Goal: Task Accomplishment & Management: Complete application form

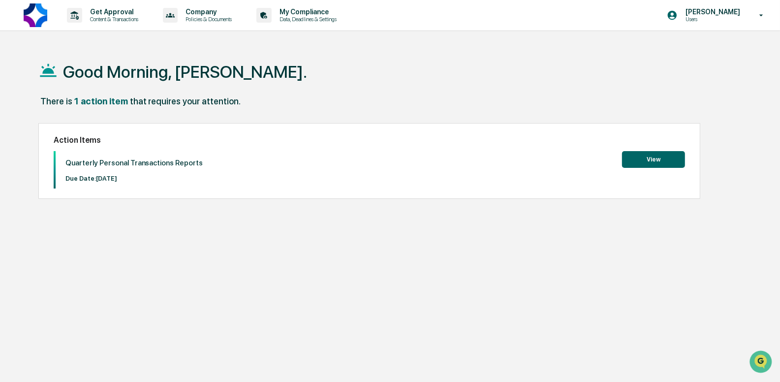
click at [635, 165] on button "View" at bounding box center [653, 159] width 63 height 17
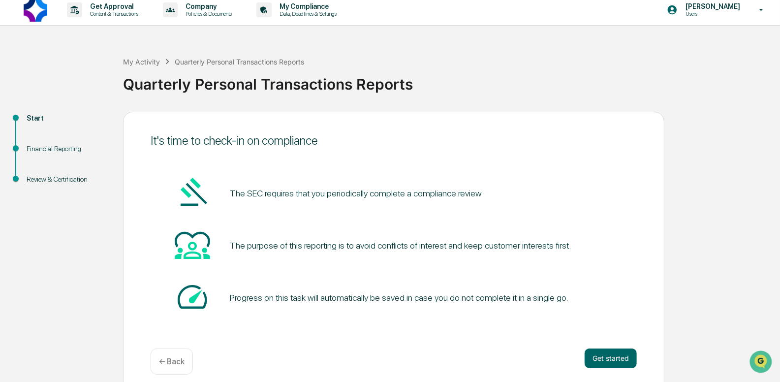
scroll to position [15, 0]
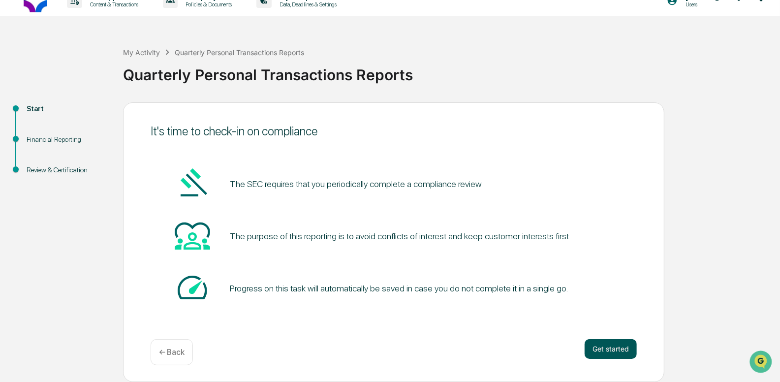
click at [614, 343] on button "Get started" at bounding box center [611, 349] width 52 height 20
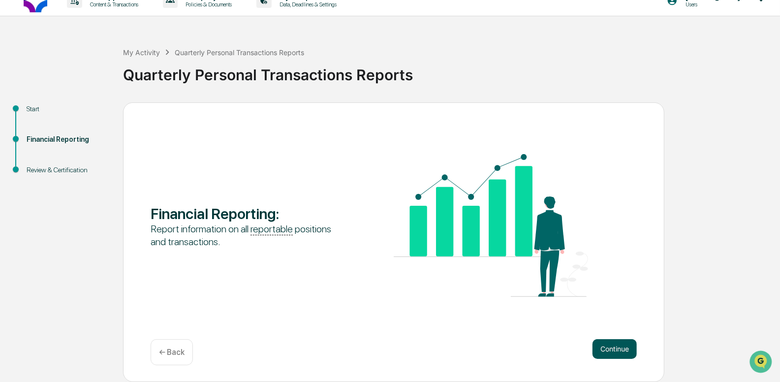
click at [614, 342] on button "Continue" at bounding box center [615, 349] width 44 height 20
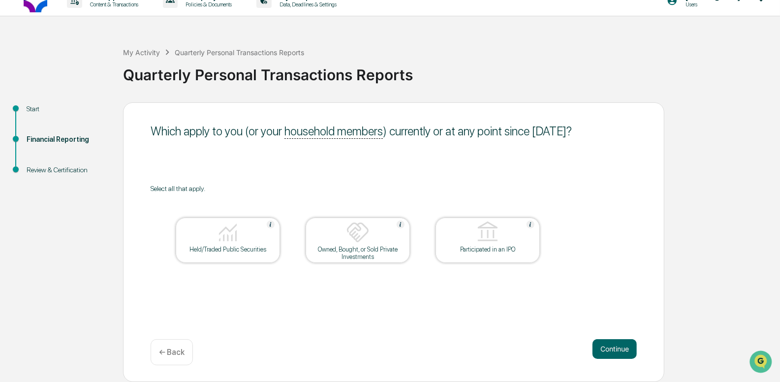
click at [263, 245] on div at bounding box center [228, 233] width 98 height 25
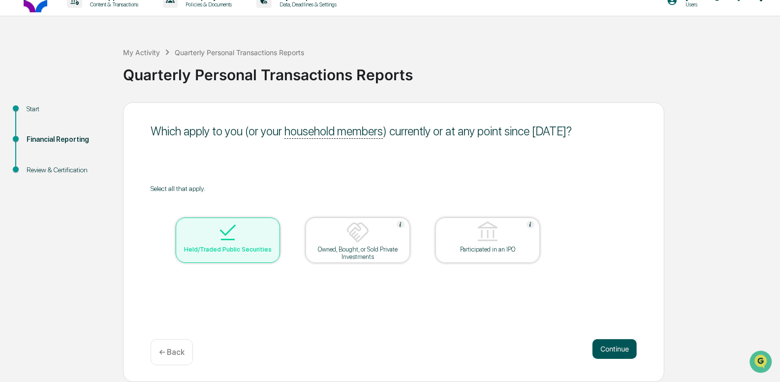
click at [617, 348] on button "Continue" at bounding box center [615, 349] width 44 height 20
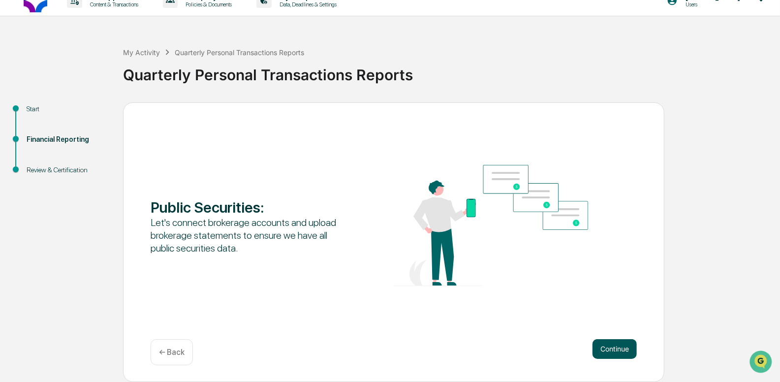
click at [620, 344] on button "Continue" at bounding box center [615, 349] width 44 height 20
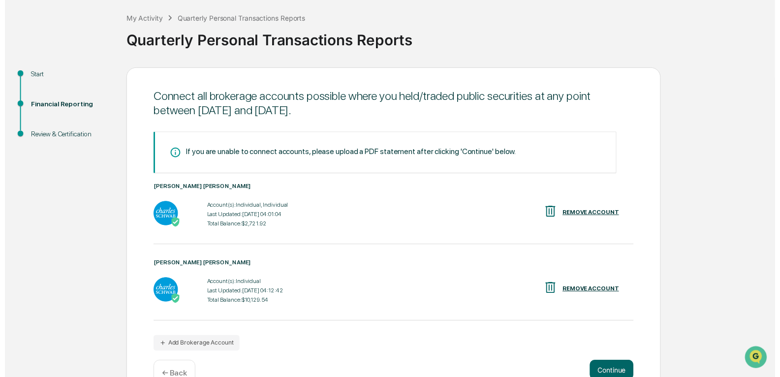
scroll to position [74, 0]
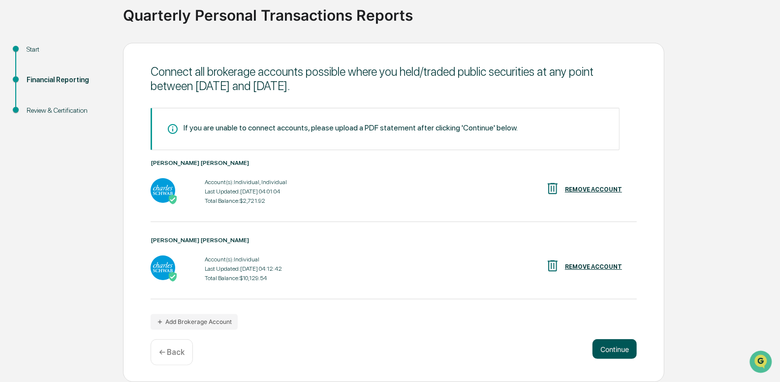
click at [613, 343] on button "Continue" at bounding box center [615, 349] width 44 height 20
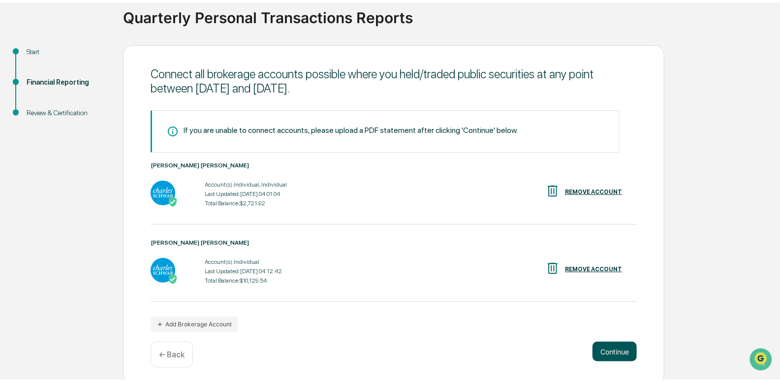
scroll to position [15, 0]
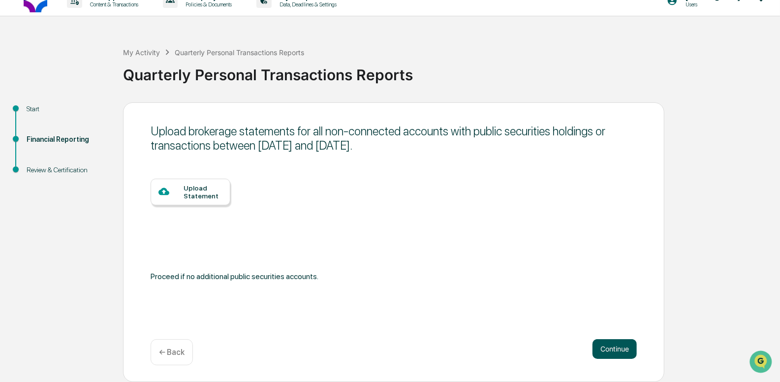
click at [610, 352] on button "Continue" at bounding box center [615, 349] width 44 height 20
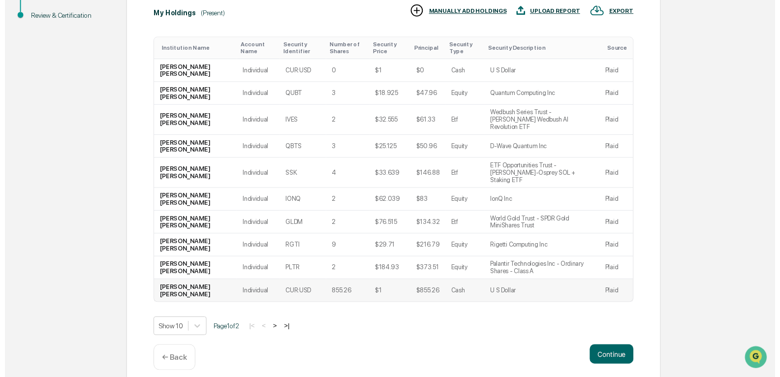
scroll to position [171, 0]
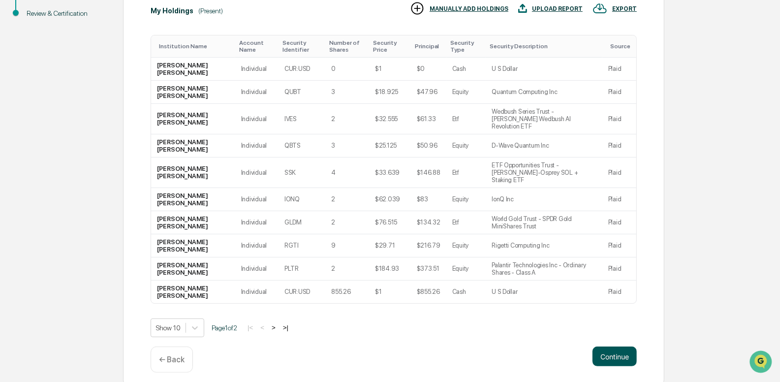
click at [607, 347] on button "Continue" at bounding box center [615, 357] width 44 height 20
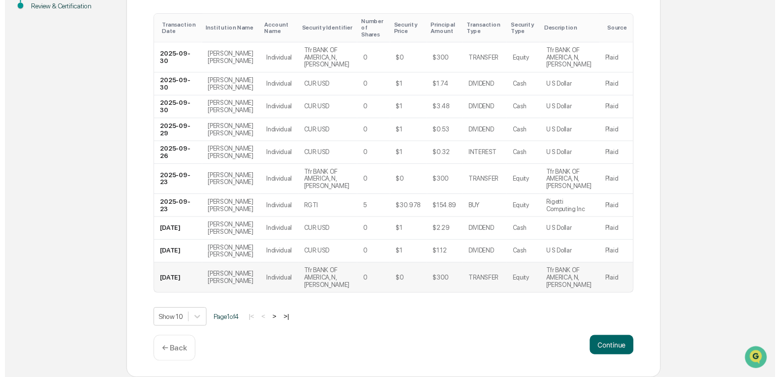
scroll to position [195, 0]
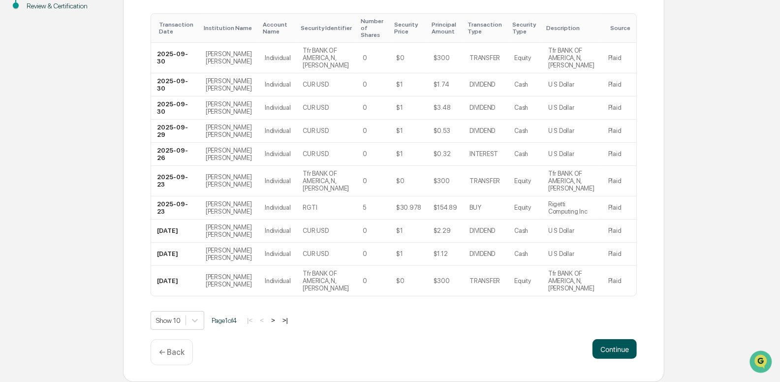
click at [607, 347] on button "Continue" at bounding box center [615, 349] width 44 height 20
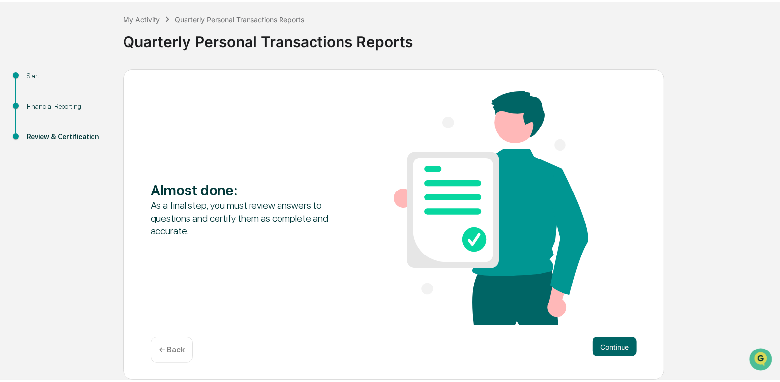
scroll to position [46, 0]
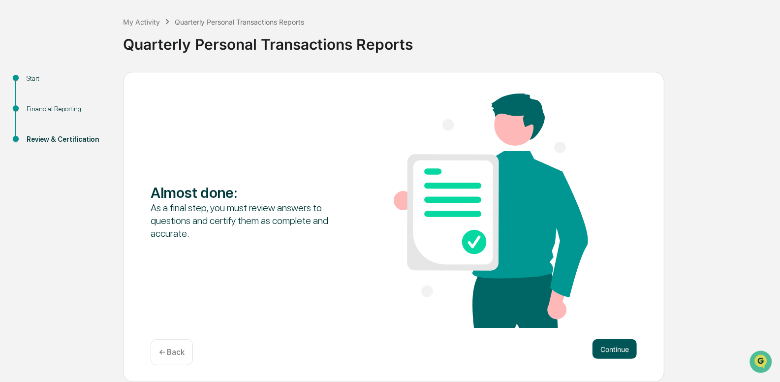
click at [611, 351] on button "Continue" at bounding box center [615, 349] width 44 height 20
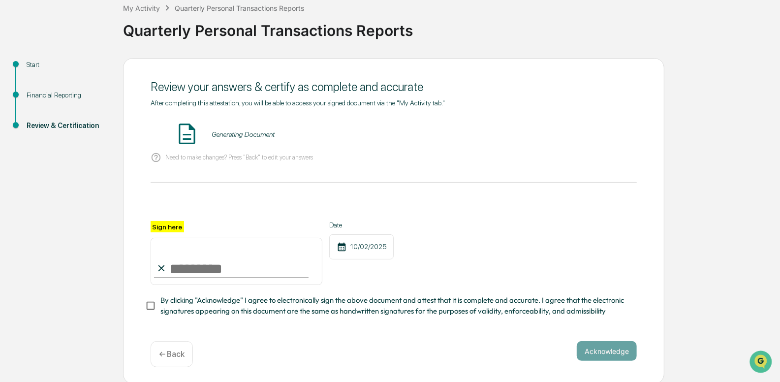
scroll to position [65, 0]
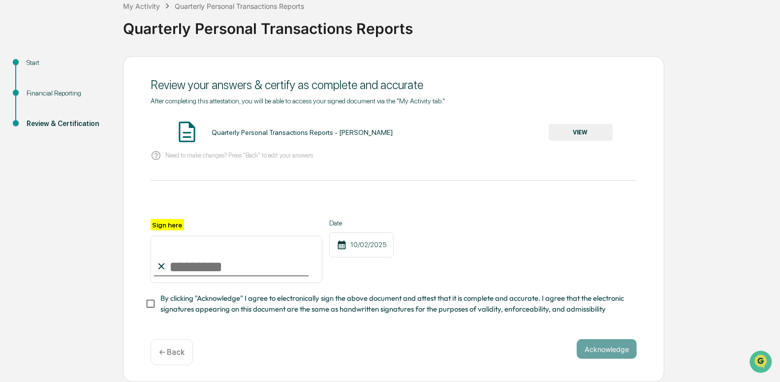
click at [204, 262] on input "Sign here" at bounding box center [237, 259] width 172 height 47
type input "**********"
click at [630, 346] on button "Acknowledge" at bounding box center [607, 349] width 60 height 20
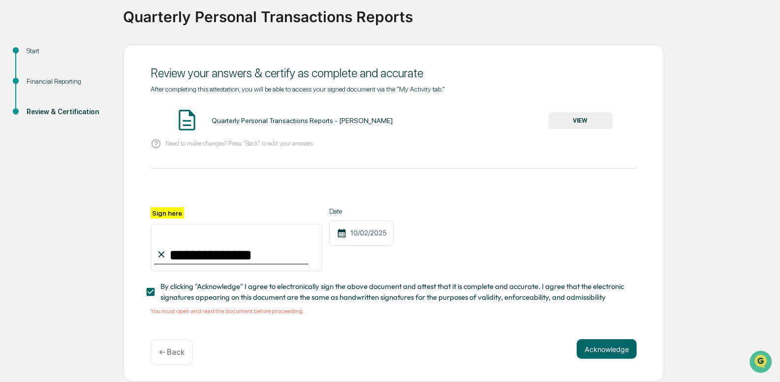
scroll to position [77, 0]
click at [589, 113] on button "VIEW" at bounding box center [581, 120] width 64 height 17
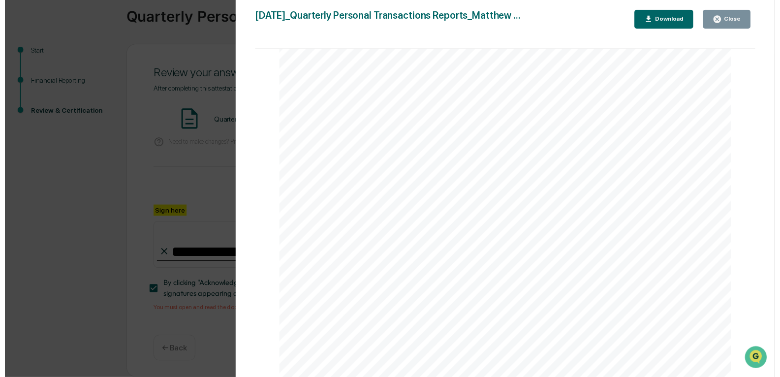
scroll to position [2378, 0]
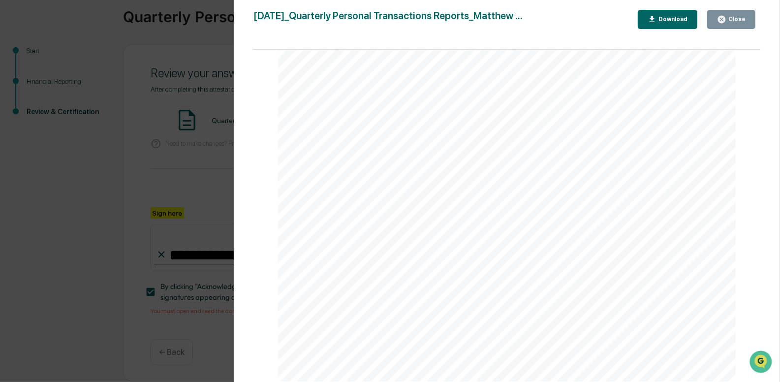
click at [738, 15] on div "Close" at bounding box center [731, 19] width 29 height 9
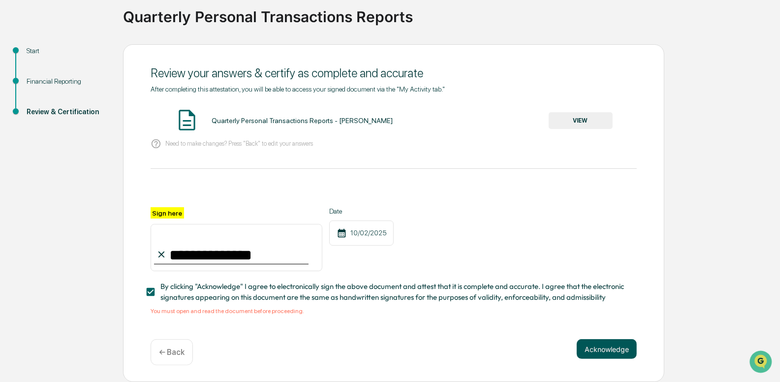
click at [604, 344] on button "Acknowledge" at bounding box center [607, 349] width 60 height 20
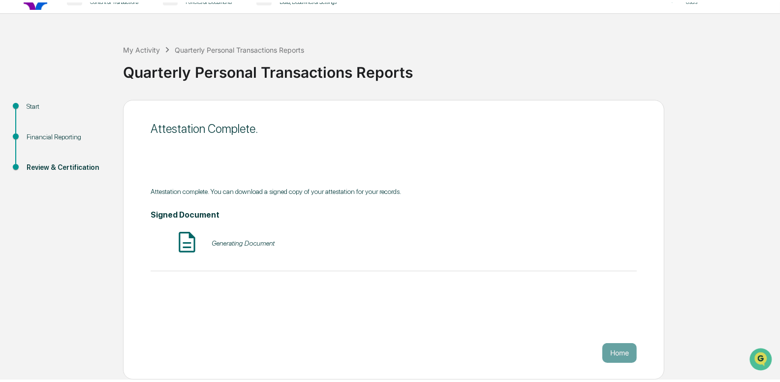
scroll to position [15, 0]
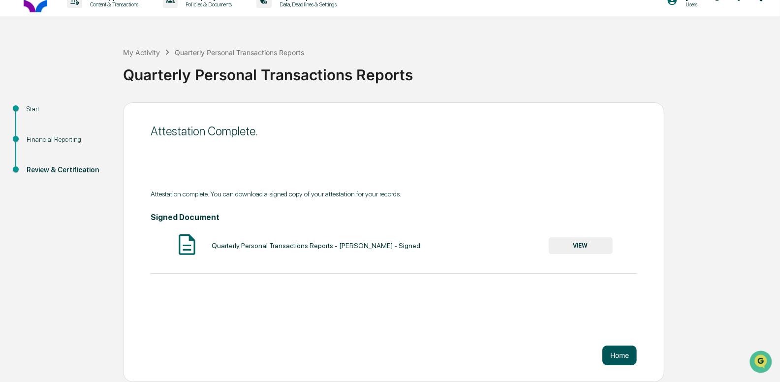
click at [623, 349] on button "Home" at bounding box center [620, 356] width 34 height 20
